Goal: Task Accomplishment & Management: Manage account settings

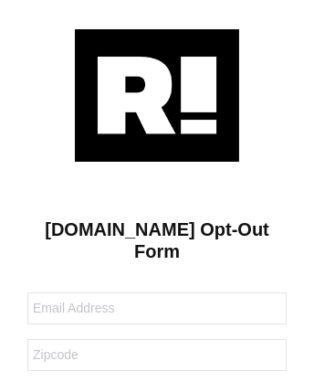
click at [157, 94] on img at bounding box center [157, 95] width 164 height 132
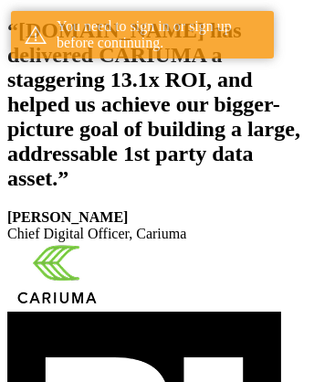
scroll to position [336, 0]
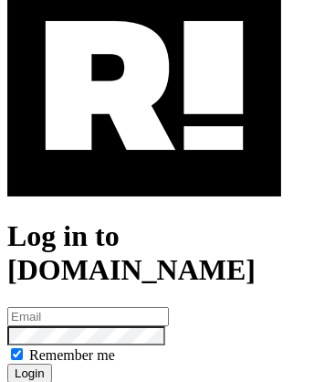
click at [144, 165] on img at bounding box center [144, 85] width 274 height 221
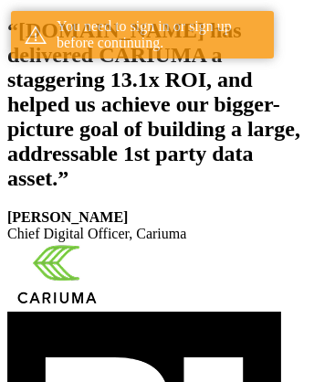
scroll to position [336, 0]
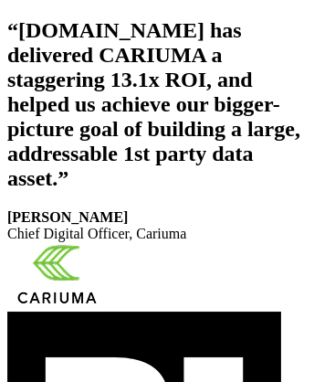
scroll to position [308, 0]
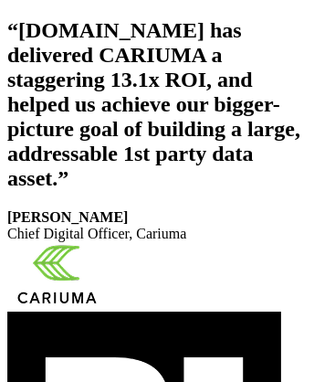
scroll to position [308, 0]
